Goal: Communication & Community: Answer question/provide support

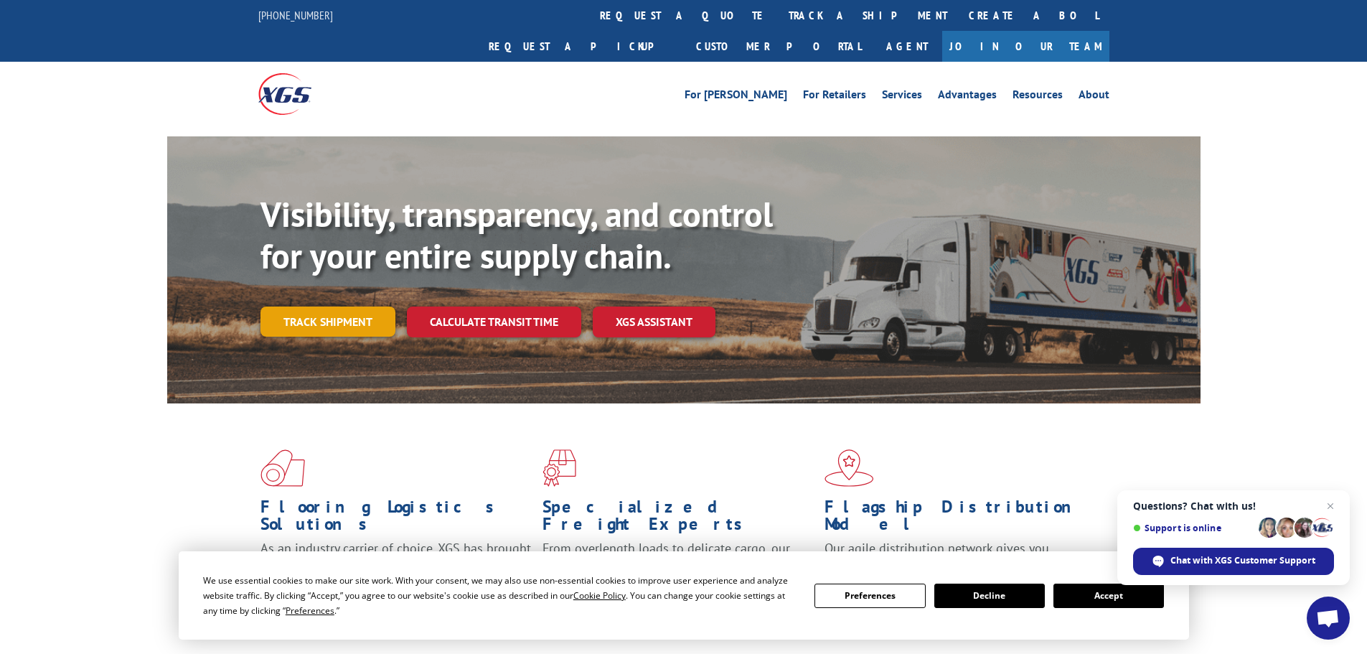
click at [307, 306] on link "Track shipment" at bounding box center [328, 321] width 135 height 30
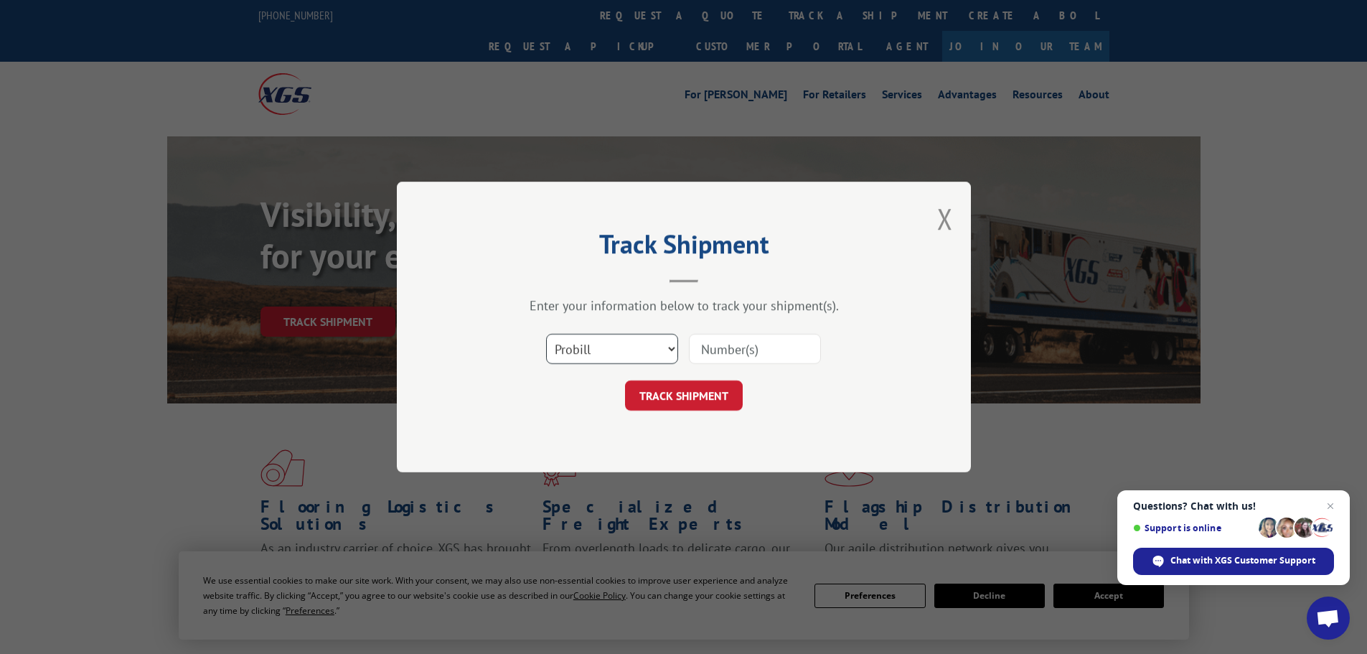
drag, startPoint x: 661, startPoint y: 343, endPoint x: 641, endPoint y: 353, distance: 22.5
click at [661, 343] on select "Select category... Probill BOL PO" at bounding box center [612, 349] width 132 height 30
select select "bol"
click at [546, 334] on select "Select category... Probill BOL PO" at bounding box center [612, 349] width 132 height 30
click at [734, 340] on input at bounding box center [755, 349] width 132 height 30
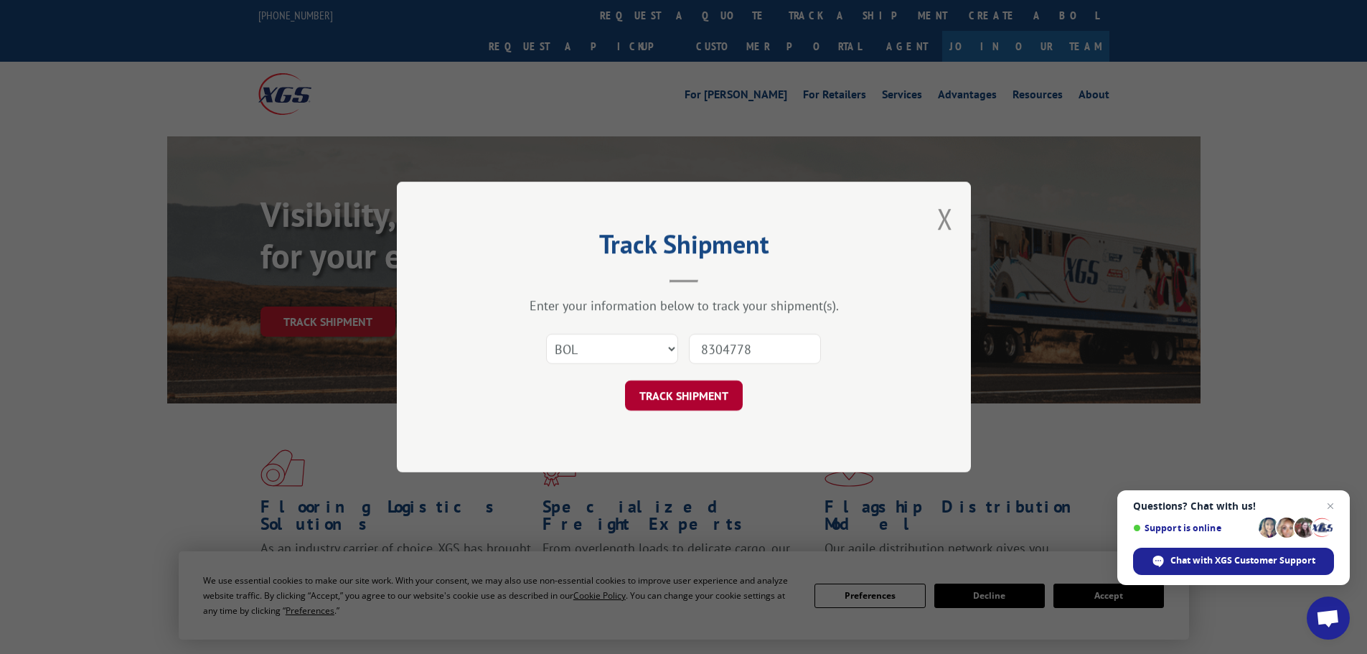
type input "8304778"
click at [718, 391] on button "TRACK SHIPMENT" at bounding box center [684, 395] width 118 height 30
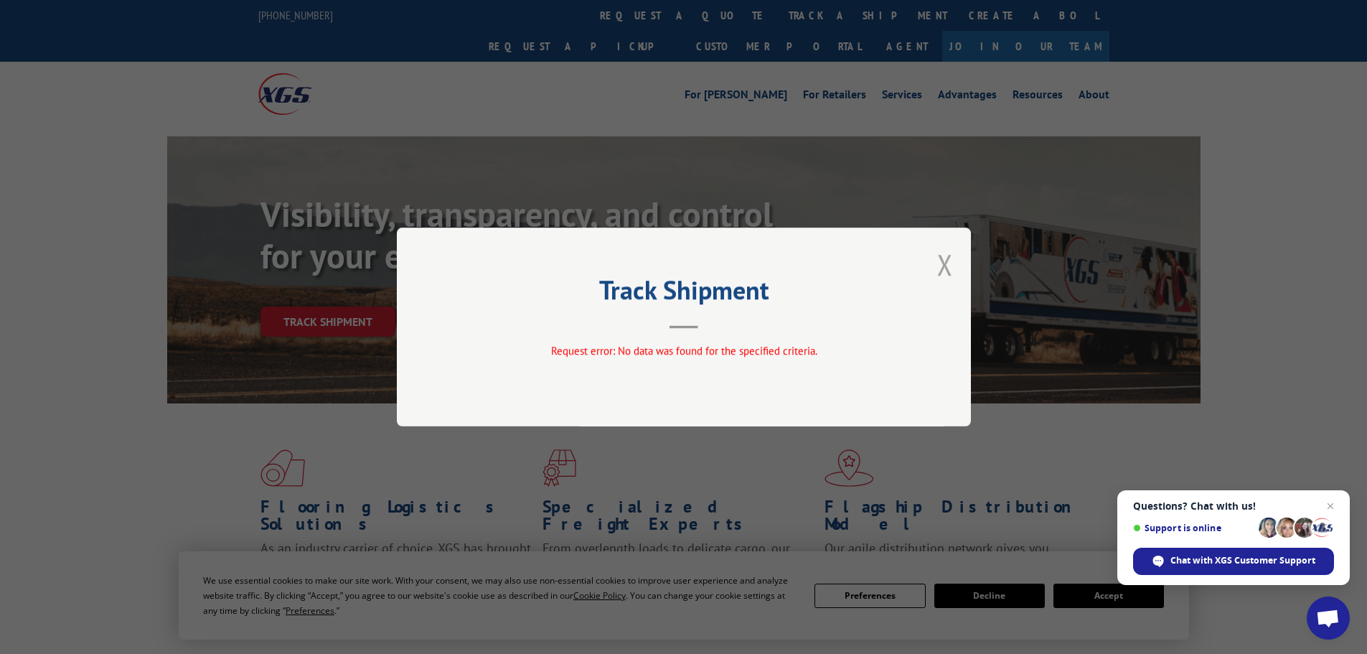
click at [941, 271] on button "Close modal" at bounding box center [945, 264] width 16 height 38
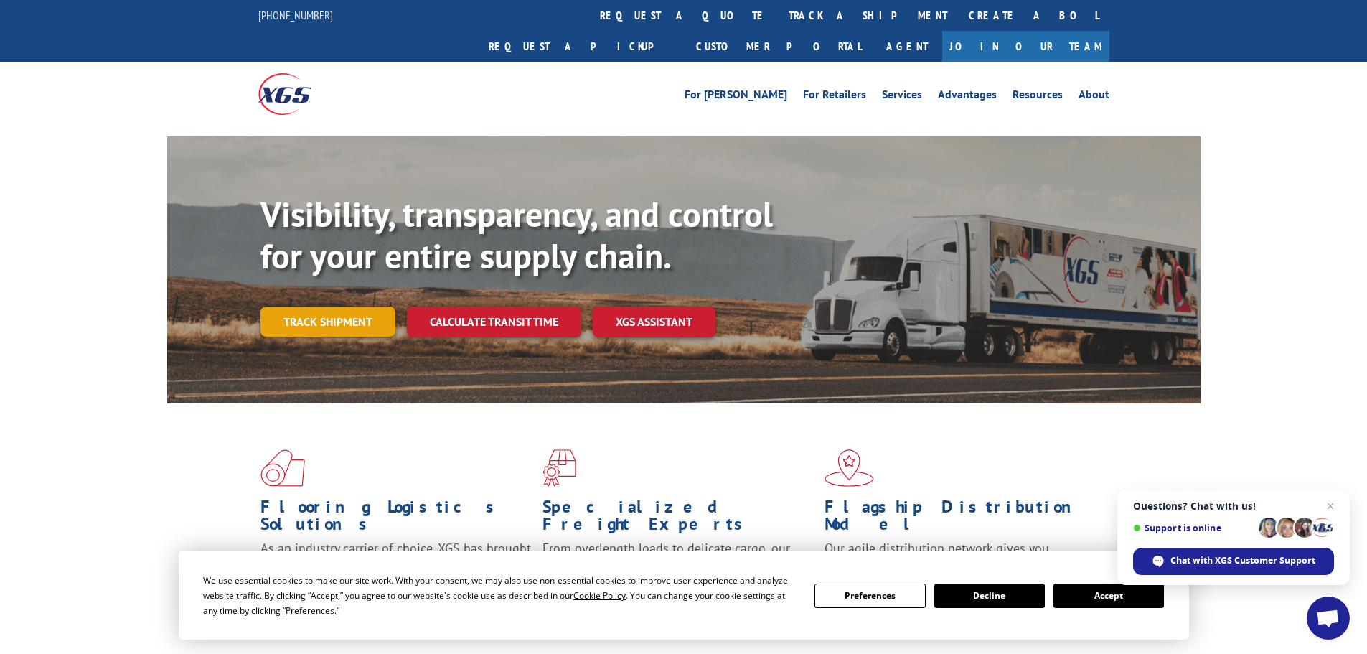
click at [301, 310] on div "Visibility, transparency, and control for your entire supply chain. Track shipm…" at bounding box center [731, 294] width 940 height 200
click at [306, 306] on link "Track shipment" at bounding box center [328, 321] width 135 height 30
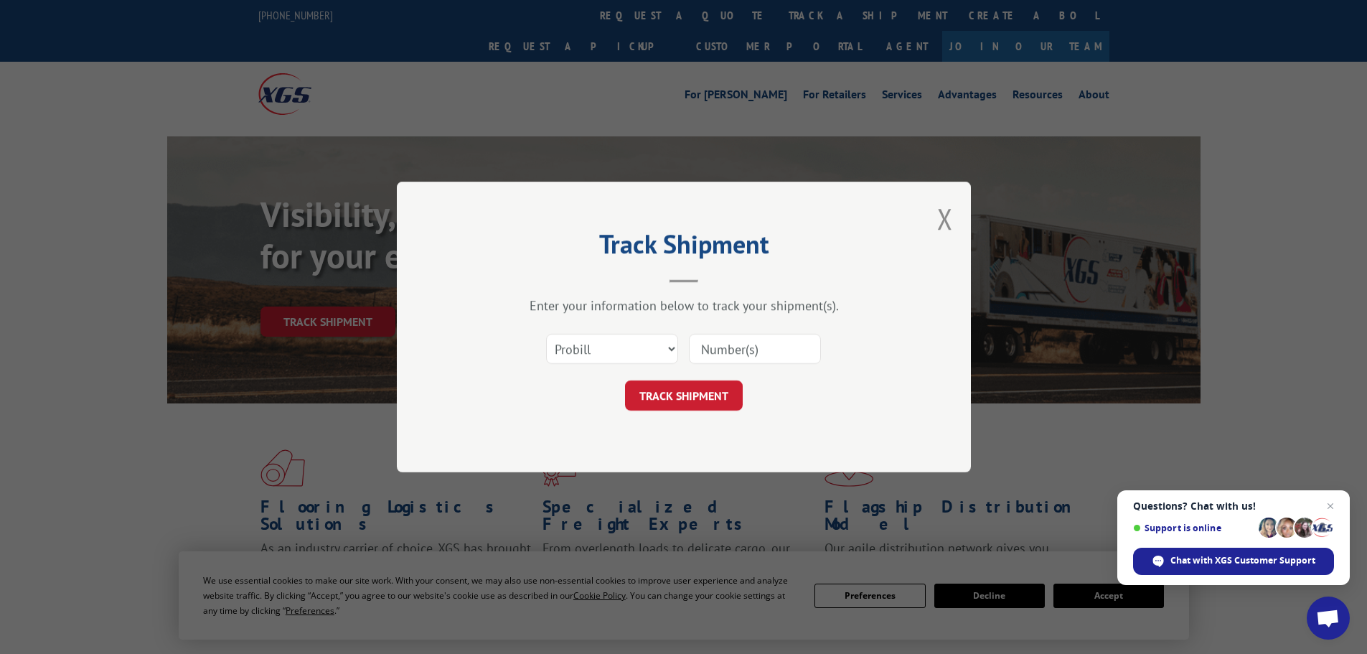
click at [721, 352] on input at bounding box center [755, 349] width 132 height 30
type input "15095351"
click at [703, 383] on button "TRACK SHIPMENT" at bounding box center [684, 395] width 118 height 30
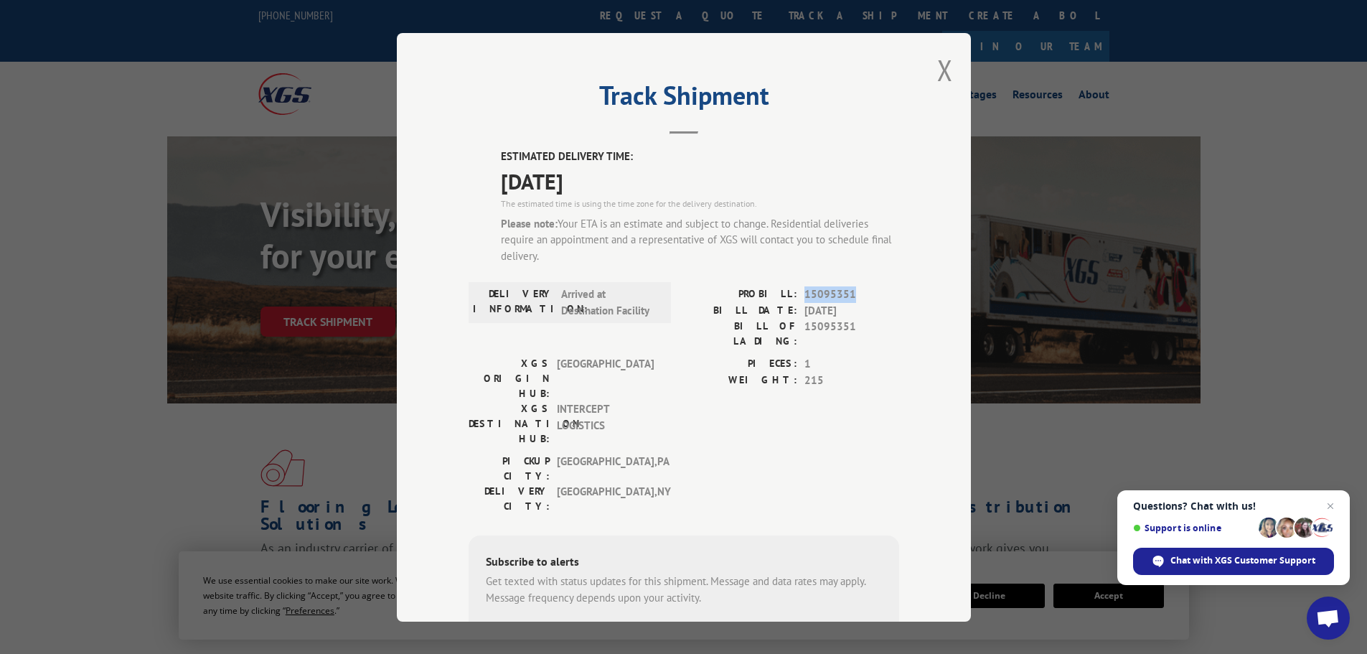
drag, startPoint x: 802, startPoint y: 291, endPoint x: 845, endPoint y: 295, distance: 44.0
click at [845, 295] on span "15095351" at bounding box center [852, 294] width 95 height 17
click at [814, 295] on span "15095351" at bounding box center [852, 294] width 95 height 17
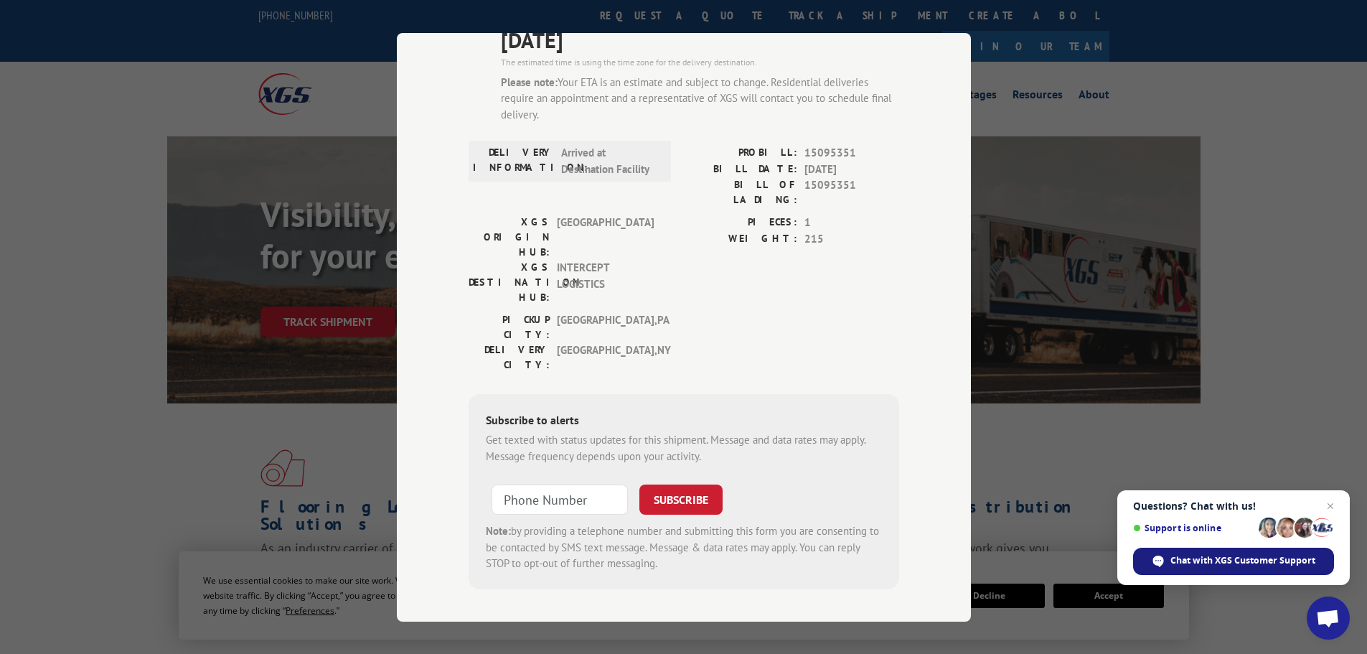
click at [1285, 561] on span "Chat with XGS Customer Support" at bounding box center [1243, 560] width 145 height 13
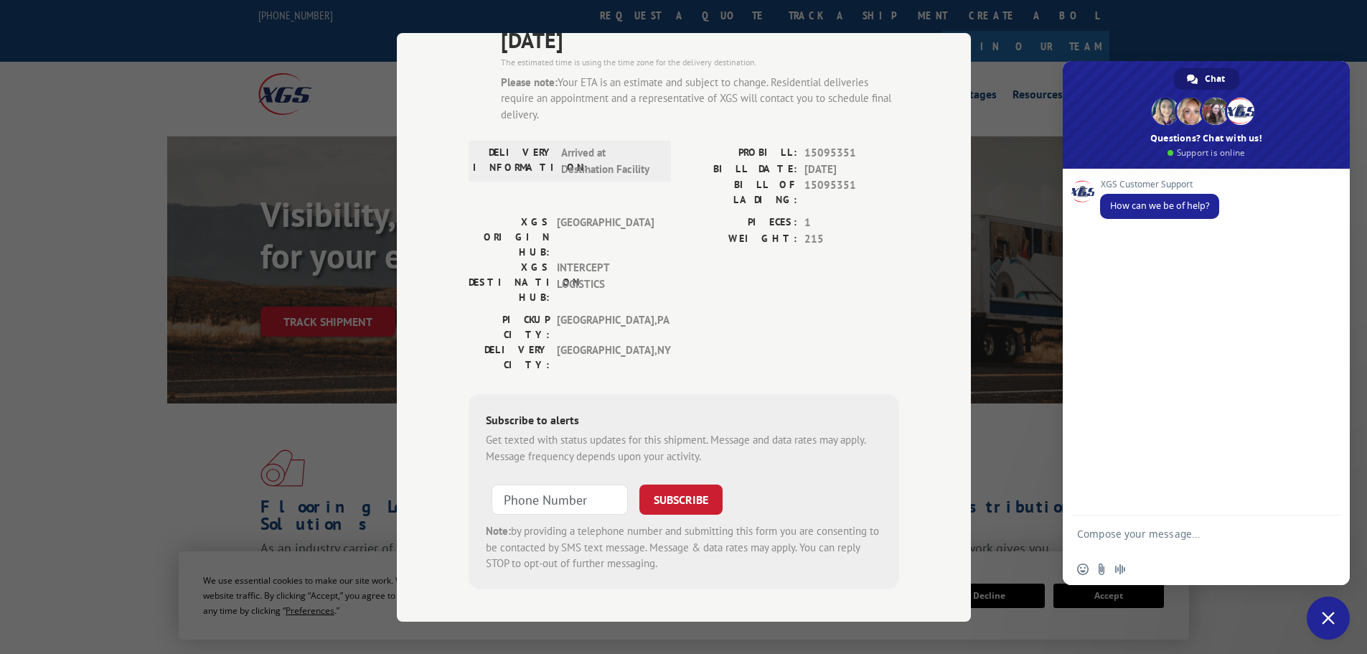
click at [1105, 529] on textarea "Compose your message..." at bounding box center [1190, 541] width 227 height 26
type textarea "Provide alternate contact for delivery"
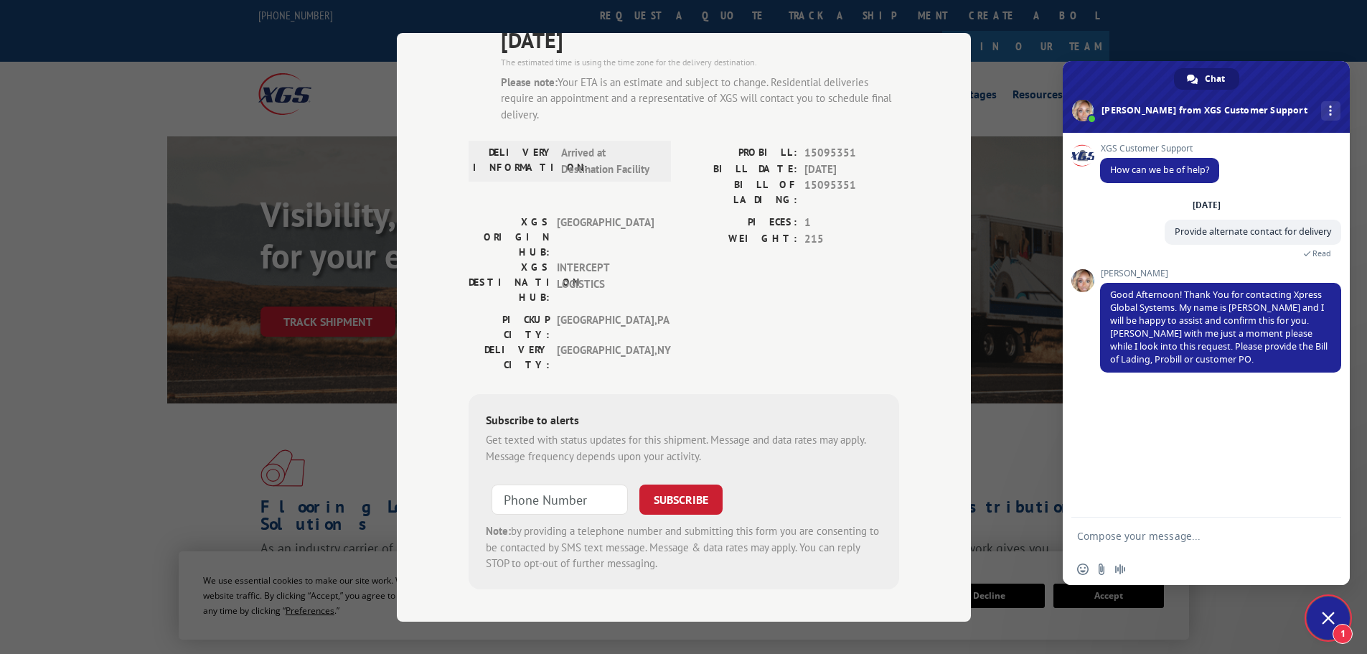
click at [1130, 529] on form at bounding box center [1190, 536] width 227 height 39
click at [1130, 538] on textarea "Compose your message..." at bounding box center [1190, 536] width 227 height 13
type textarea "Probill 15095351"
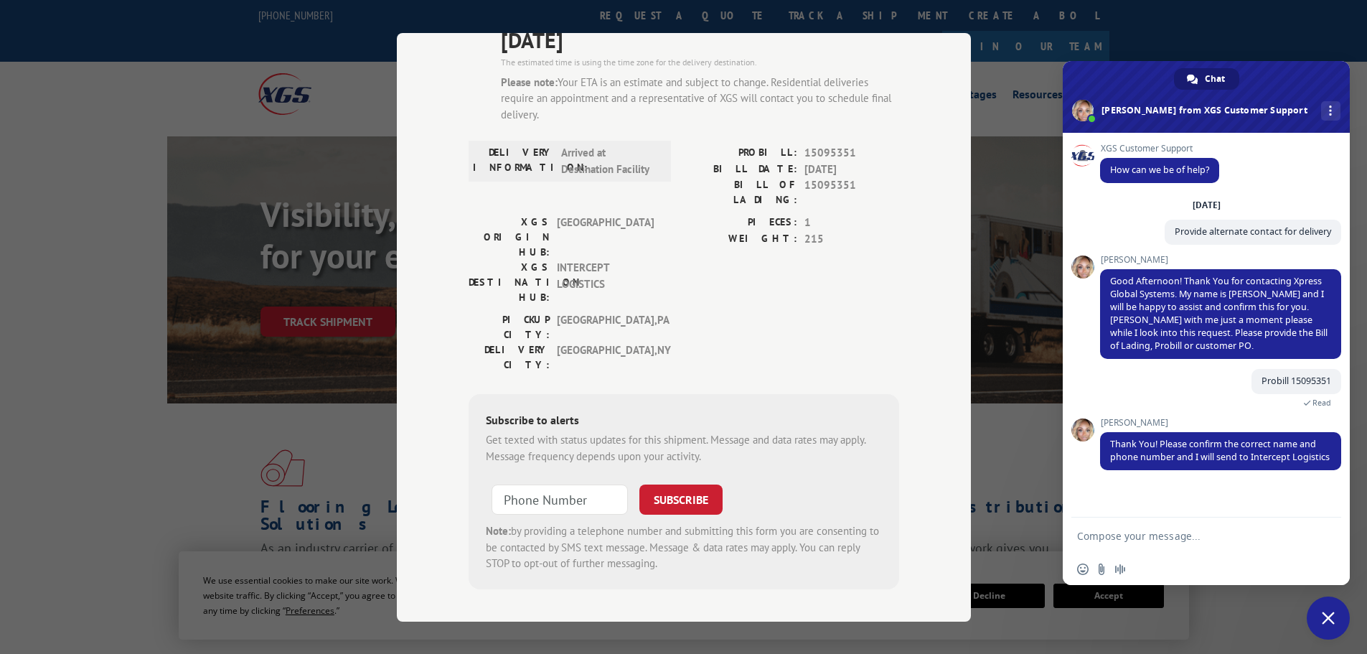
click at [1092, 533] on textarea "Compose your message..." at bounding box center [1190, 536] width 227 height 13
type textarea "Contact is [PERSON_NAME] at [PHONE_NUMBER]"
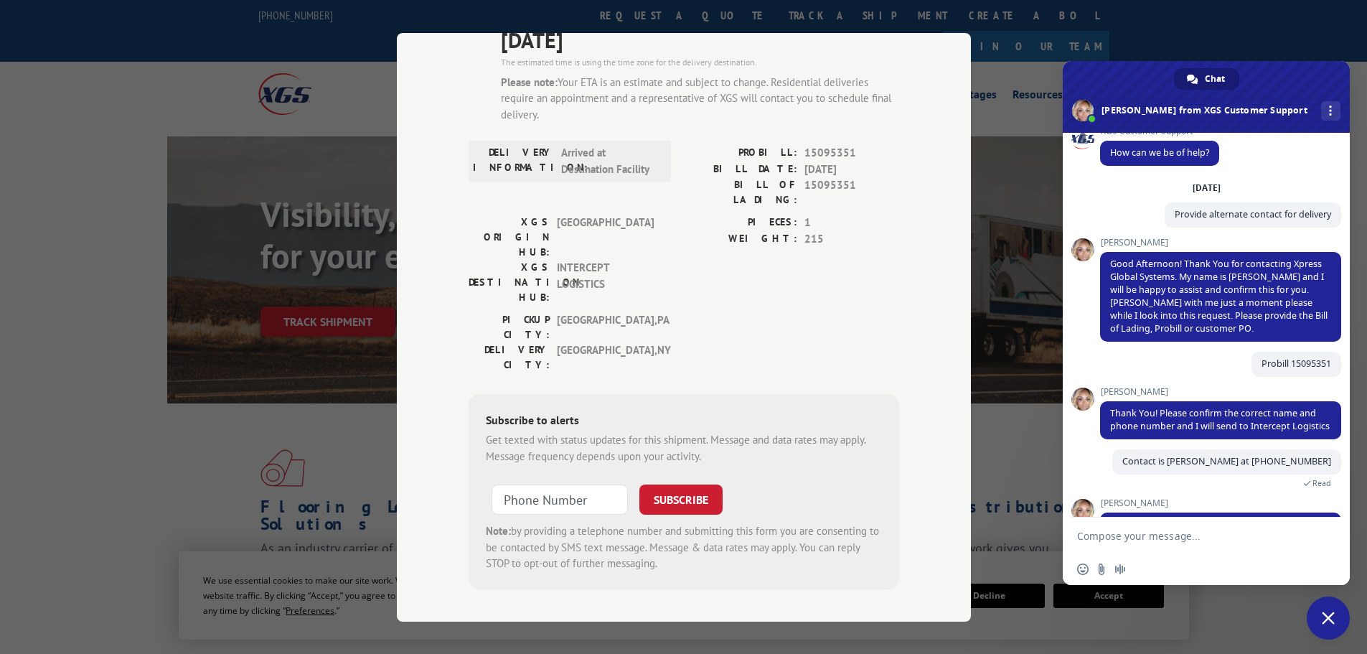
scroll to position [80, 0]
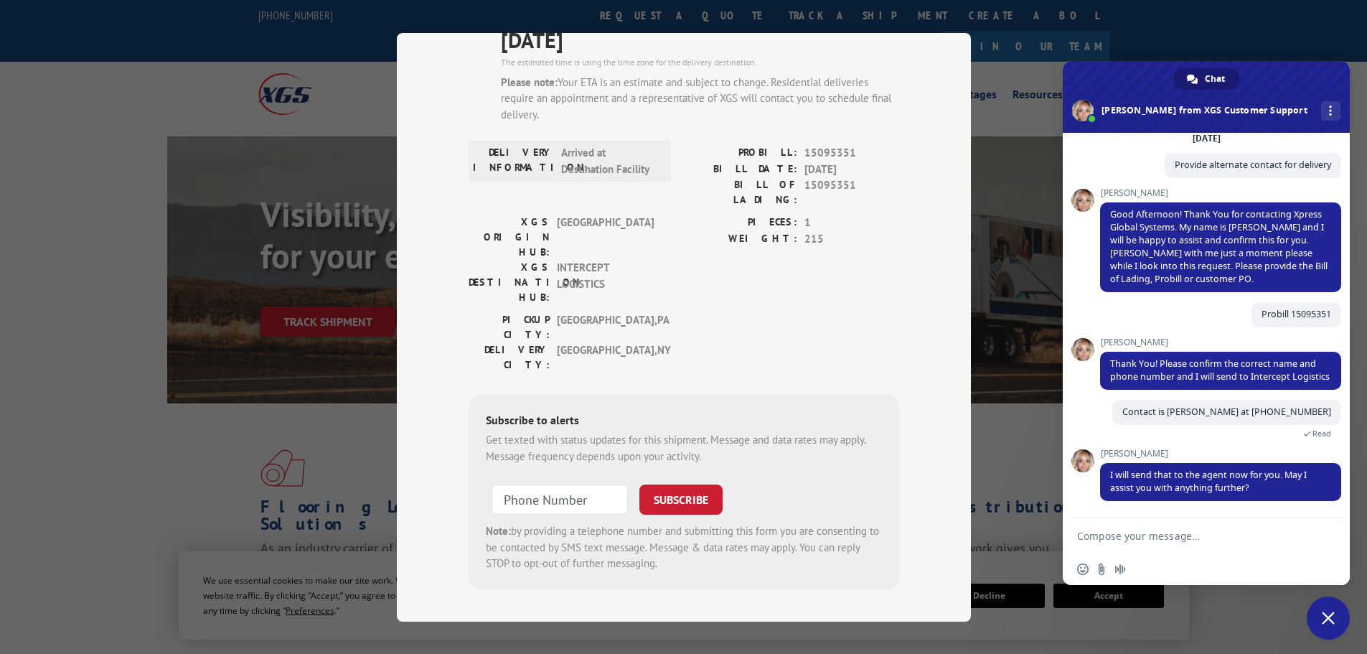
click at [1130, 543] on form at bounding box center [1190, 536] width 227 height 39
click at [1127, 538] on textarea "Compose your message..." at bounding box center [1190, 536] width 227 height 13
type textarea "That is all, thank you!"
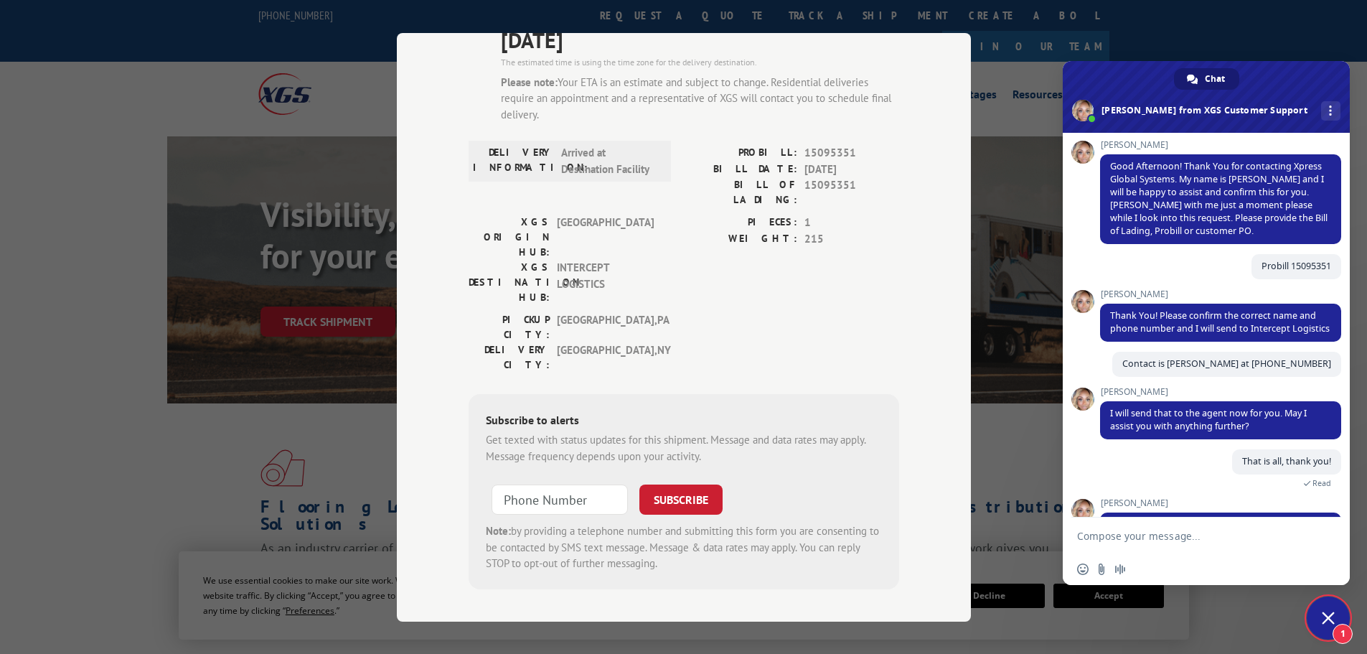
scroll to position [259, 0]
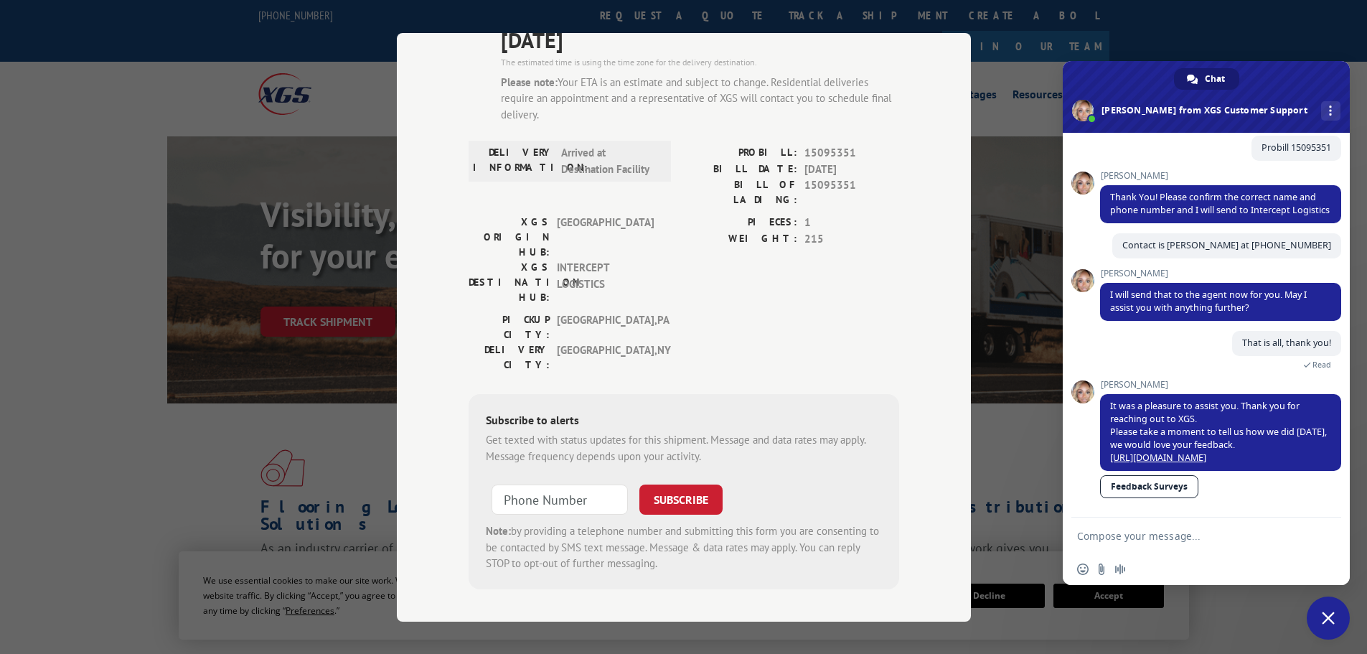
click at [1000, 174] on div "Track Shipment ESTIMATED DELIVERY TIME: [DATE] The estimated time is using the …" at bounding box center [683, 327] width 1367 height 654
